Goal: Task Accomplishment & Management: Manage account settings

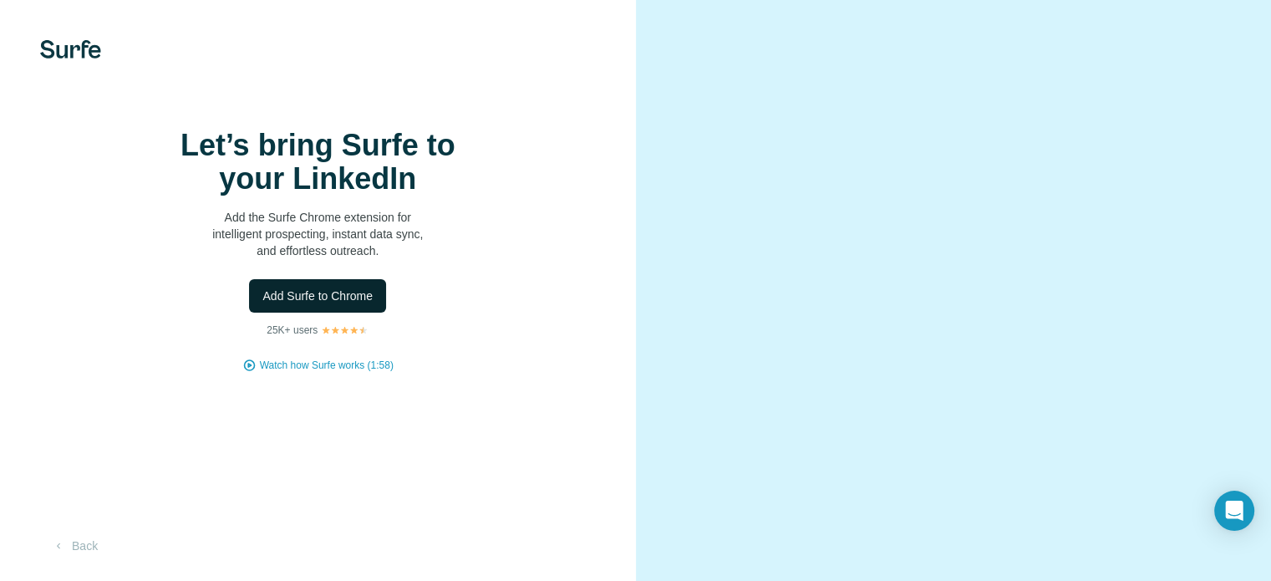
click at [328, 304] on span "Add Surfe to Chrome" at bounding box center [317, 296] width 110 height 17
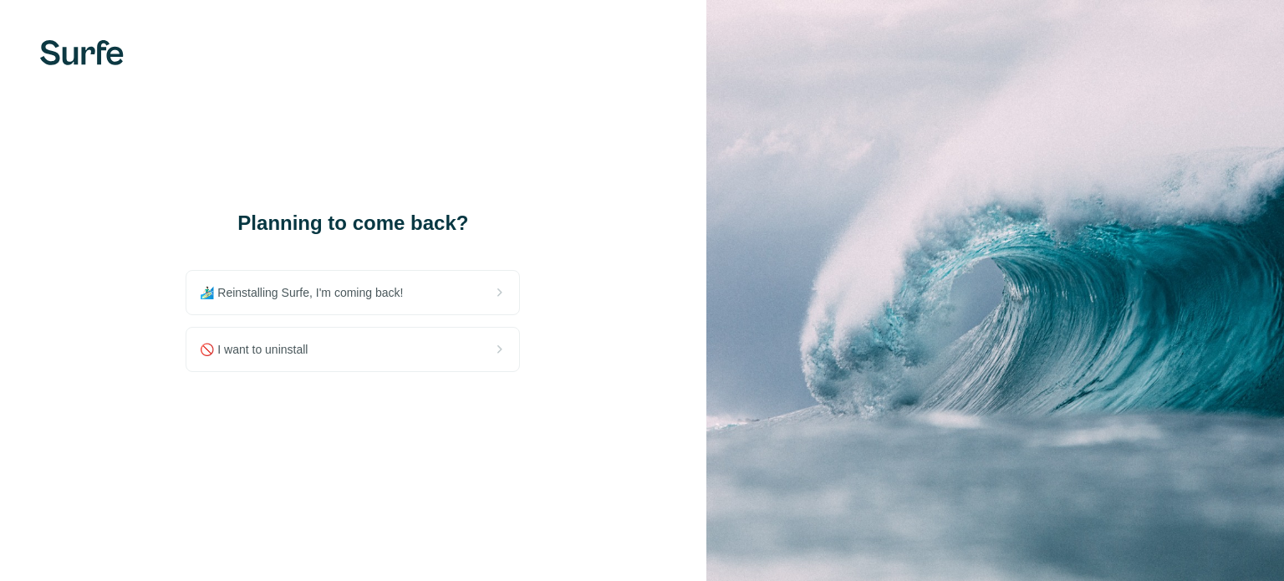
click at [427, 328] on div "🚫 I want to uninstall" at bounding box center [352, 349] width 333 height 43
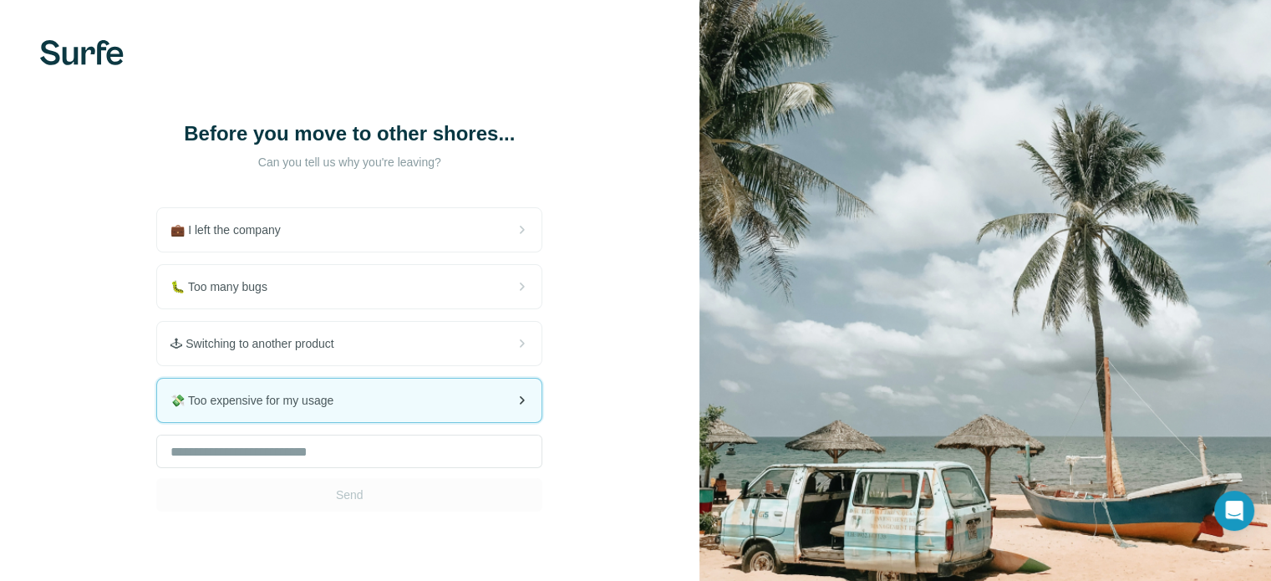
click at [399, 410] on div "💸 Too expensive for my usage" at bounding box center [349, 400] width 384 height 43
